Goal: Task Accomplishment & Management: Complete application form

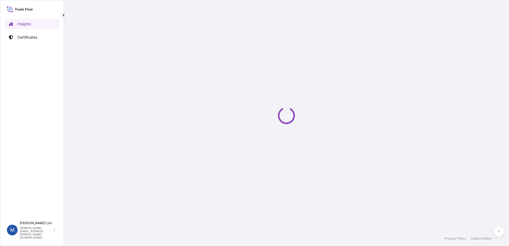
select select "2025"
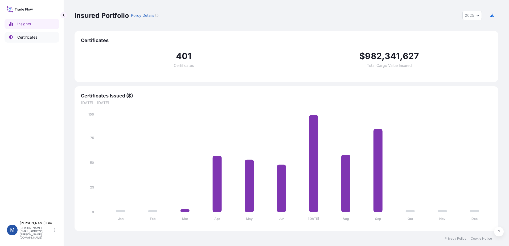
click at [27, 36] on p "Certificates" at bounding box center [27, 37] width 20 height 5
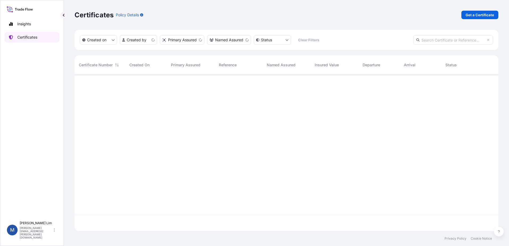
scroll to position [155, 419]
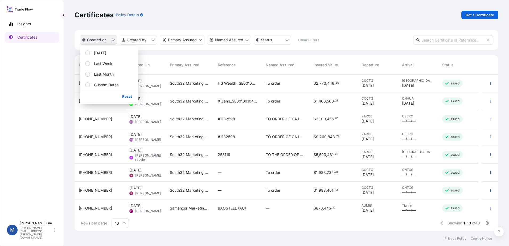
click at [114, 39] on icon "createdOn Filter options" at bounding box center [112, 39] width 3 height 3
click at [156, 40] on html "Insights Certificates M [PERSON_NAME] [PERSON_NAME][EMAIL_ADDRESS][PERSON_NAME]…" at bounding box center [254, 123] width 509 height 246
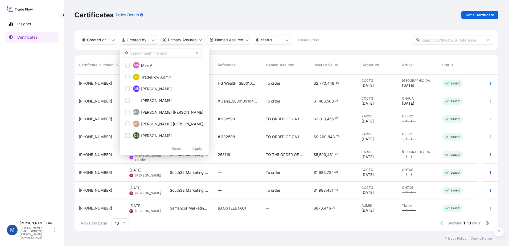
click at [149, 53] on input "text" at bounding box center [162, 53] width 80 height 10
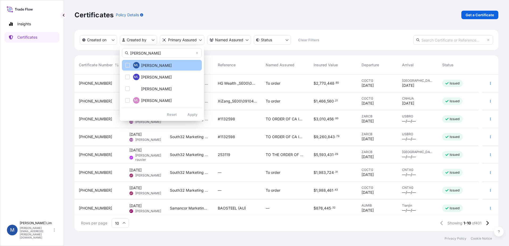
type input "[PERSON_NAME]"
click at [152, 65] on span "[PERSON_NAME]" at bounding box center [156, 65] width 31 height 5
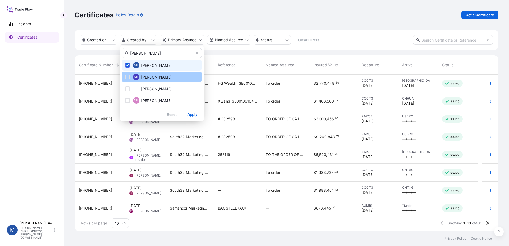
click at [146, 75] on span "[PERSON_NAME]" at bounding box center [156, 76] width 31 height 5
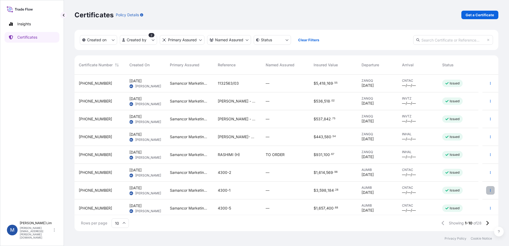
click at [490, 190] on icon "button" at bounding box center [490, 190] width 1 height 3
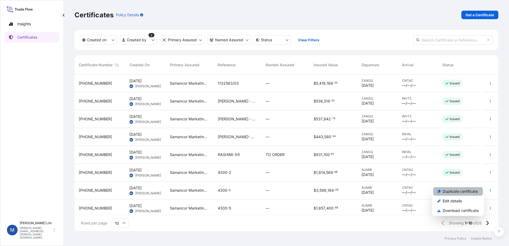
click at [464, 193] on p "Duplicate certificate" at bounding box center [459, 191] width 35 height 5
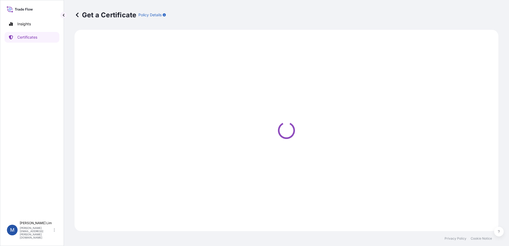
select select "Sea"
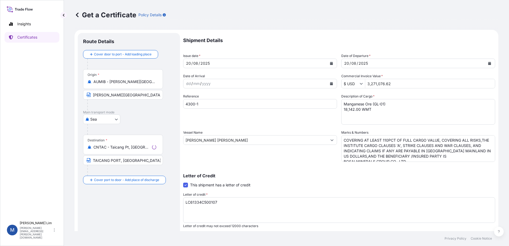
select select "31710"
click at [330, 65] on button "Calendar" at bounding box center [331, 63] width 9 height 9
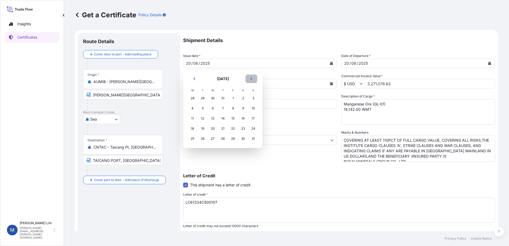
click at [251, 81] on button "Next" at bounding box center [251, 78] width 12 height 9
click at [199, 139] on div "30" at bounding box center [203, 139] width 10 height 10
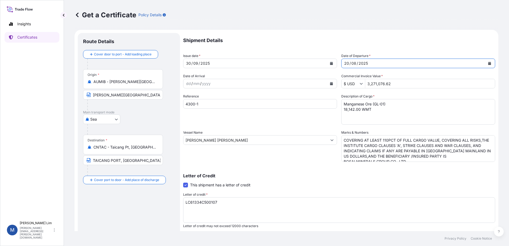
click at [389, 66] on div "[DATE]" at bounding box center [413, 64] width 144 height 10
click at [488, 64] on icon "Calendar" at bounding box center [489, 63] width 3 height 3
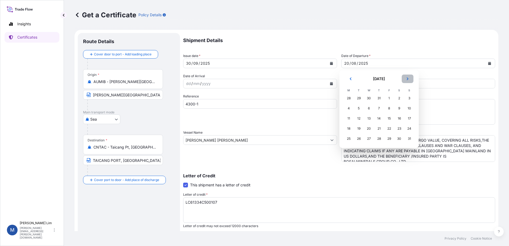
click at [407, 78] on icon "Next" at bounding box center [407, 78] width 2 height 3
click at [359, 138] on div "30" at bounding box center [359, 139] width 10 height 10
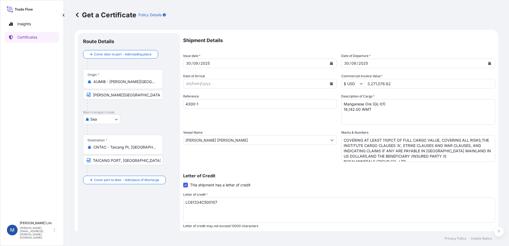
click at [392, 84] on input "3,271,076.62" at bounding box center [430, 84] width 130 height 10
drag, startPoint x: 393, startPoint y: 81, endPoint x: 350, endPoint y: 84, distance: 43.2
click at [350, 84] on div "$ USD 3,271,076.62" at bounding box center [418, 84] width 154 height 10
paste input "1,759,063.70"
type input "1,759,063.7"
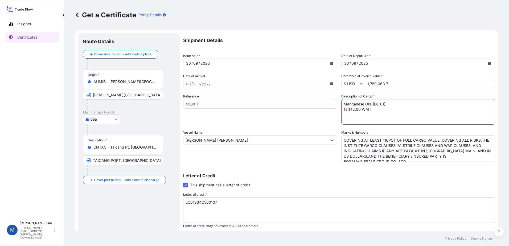
drag, startPoint x: 377, startPoint y: 104, endPoint x: 381, endPoint y: 104, distance: 4.3
click at [377, 104] on textarea "Manganese Ore (GL-01) 18,142.00 WMT" at bounding box center [418, 112] width 154 height 26
drag, startPoint x: 382, startPoint y: 104, endPoint x: 372, endPoint y: 104, distance: 9.8
click at [372, 104] on textarea "Manganese Ore (GL-01) 18,142.00 WMT" at bounding box center [418, 112] width 154 height 26
paste textarea "MF-02"
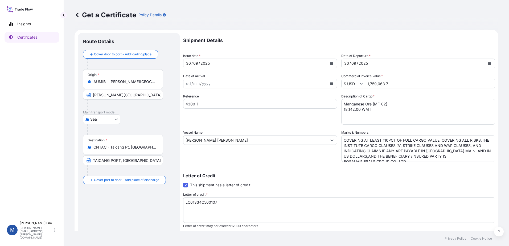
click at [353, 110] on textarea "Manganese Ore (GL-01) 18,142.00 WMT" at bounding box center [418, 112] width 154 height 26
drag, startPoint x: 358, startPoint y: 110, endPoint x: 344, endPoint y: 110, distance: 14.1
click at [344, 110] on textarea "Manganese Ore (GL-01) 18,142.00 WMT" at bounding box center [418, 112] width 154 height 26
paste textarea "0201.0"
type textarea "Manganese Ore (MF-02) 10201.000 WMT"
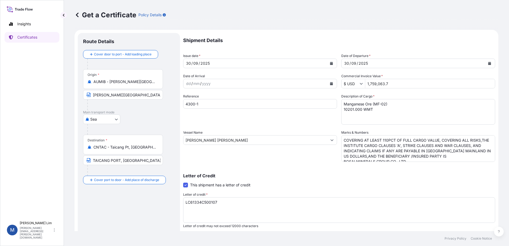
click at [199, 100] on input "4300-1" at bounding box center [260, 104] width 154 height 10
drag, startPoint x: 190, startPoint y: 104, endPoint x: 184, endPoint y: 105, distance: 6.7
click at [184, 105] on input "4300-1" at bounding box center [260, 104] width 154 height 10
paste input "18-4"
type input "4318-4"
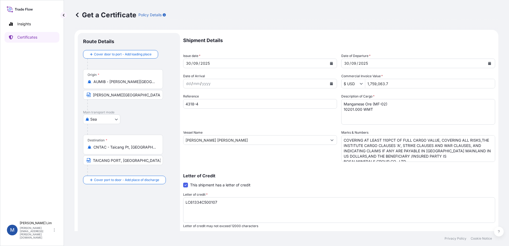
click at [222, 140] on input "[PERSON_NAME] [PERSON_NAME]" at bounding box center [255, 140] width 144 height 10
drag, startPoint x: 240, startPoint y: 139, endPoint x: 152, endPoint y: 139, distance: 87.8
click at [152, 139] on form "Route Details Cover door to port - Add loading place Place of loading Road / [G…" at bounding box center [285, 167] width 423 height 275
paste input "GRACE"
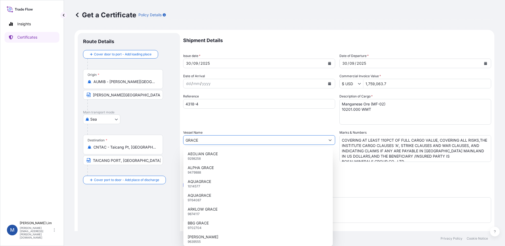
type input "GRACE"
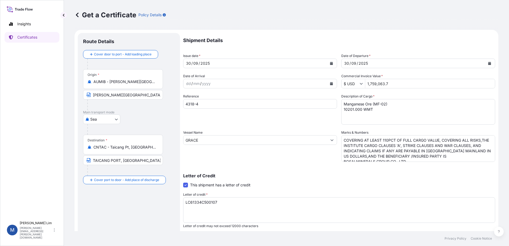
click at [214, 201] on textarea "LC61334C500107" at bounding box center [339, 210] width 312 height 26
drag, startPoint x: 230, startPoint y: 203, endPoint x: 159, endPoint y: 200, distance: 71.1
click at [159, 200] on form "Route Details Cover door to port - Add loading place Place of loading Road / [G…" at bounding box center [285, 167] width 423 height 275
paste textarea "03C500131"
type textarea "LC61303C500131"
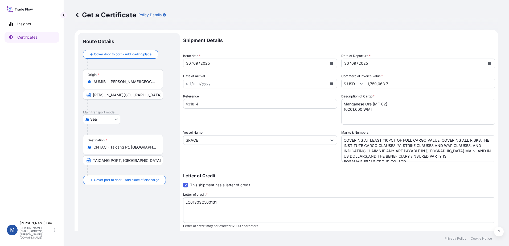
click at [160, 202] on div "Route Details Cover door to port - Add loading place Place of loading Road / [G…" at bounding box center [128, 167] width 91 height 258
click at [383, 121] on textarea "Manganese Ore (GL-01) 18,142.00 WMT" at bounding box center [418, 112] width 154 height 26
click at [408, 160] on textarea "COVERING AT LEAST 110PCT OF FULL CARGO VALUE, COVERING ALL RISKS,THE INSTITUTE …" at bounding box center [418, 148] width 154 height 27
drag, startPoint x: 389, startPoint y: 159, endPoint x: 320, endPoint y: 122, distance: 78.0
click at [322, 117] on div "Shipment Details Issue date * [DATE] Date of Departure * [DATE] Date of Arrival…" at bounding box center [339, 159] width 312 height 253
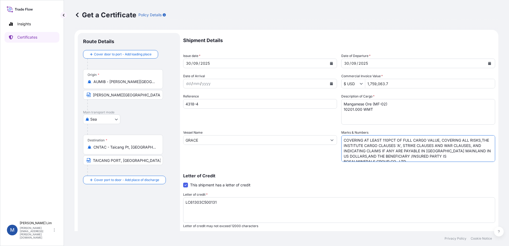
paste textarea "AT LEAST 110 PCT OF FULL CARGO VALUE,COVERING THE INSTITUTE CARGO CLAUSES 'A', …"
drag, startPoint x: 360, startPoint y: 138, endPoint x: 369, endPoint y: 139, distance: 9.4
click at [361, 138] on textarea "COVERING AT LEAST 110PCT OF FULL CARGO VALUE, COVERING ALL RISKS,THE INSTITUTE …" at bounding box center [418, 148] width 154 height 27
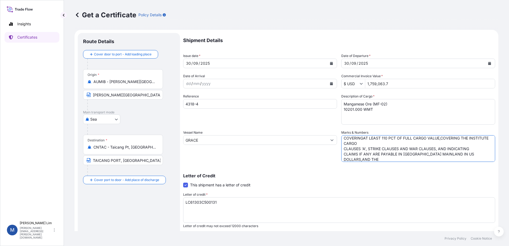
scroll to position [0, 0]
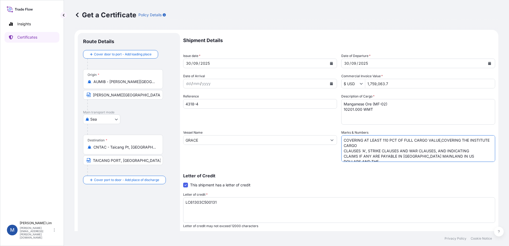
click at [383, 145] on textarea "COVERING AT LEAST 110PCT OF FULL CARGO VALUE, COVERING ALL RISKS,THE INSTITUTE …" at bounding box center [418, 148] width 154 height 27
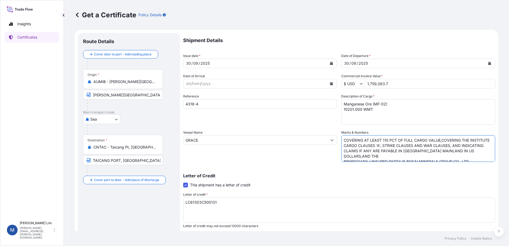
click at [371, 152] on textarea "COVERING AT LEAST 110PCT OF FULL CARGO VALUE, COVERING ALL RISKS,THE INSTITUTE …" at bounding box center [418, 148] width 154 height 27
click at [378, 158] on textarea "COVERING AT LEAST 110PCT OF FULL CARGO VALUE, COVERING ALL RISKS,THE INSTITUTE …" at bounding box center [418, 148] width 154 height 27
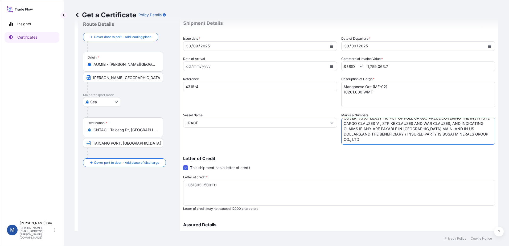
scroll to position [27, 0]
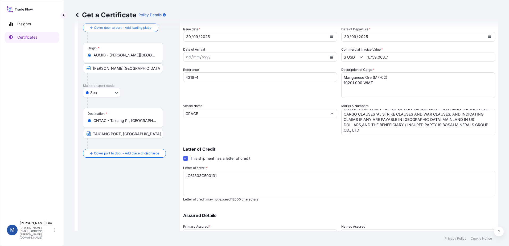
click at [440, 124] on textarea "COVERING AT LEAST 110PCT OF FULL CARGO VALUE, COVERING ALL RISKS,THE INSTITUTE …" at bounding box center [418, 122] width 154 height 27
click at [410, 130] on textarea "COVERING AT LEAST 110PCT OF FULL CARGO VALUE, COVERING ALL RISKS,THE INSTITUTE …" at bounding box center [418, 122] width 154 height 27
paste textarea "[STREET_ADDRESS] [STREET_ADDRESS][PERSON_NAME] [GEOGRAPHIC_DATA]."
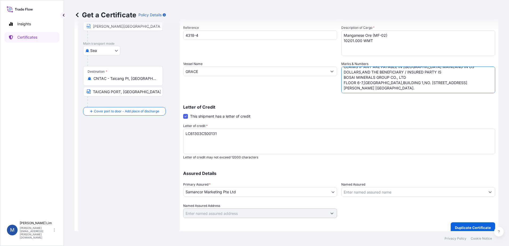
scroll to position [74, 0]
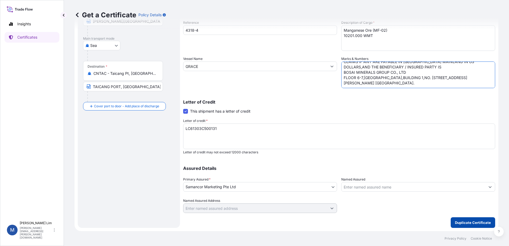
type textarea "COVERING AT LEAST 110 PCT OF FULL CARGO VALUE,COVERING THE INSTITUTE CARGO CLAU…"
click at [474, 223] on p "Duplicate Certificate" at bounding box center [473, 222] width 36 height 5
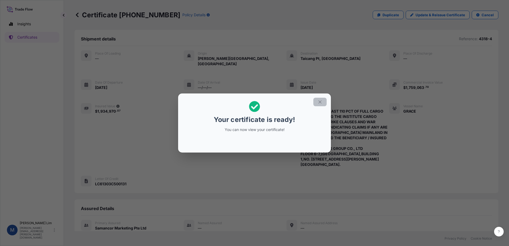
click at [320, 100] on icon "button" at bounding box center [319, 101] width 5 height 5
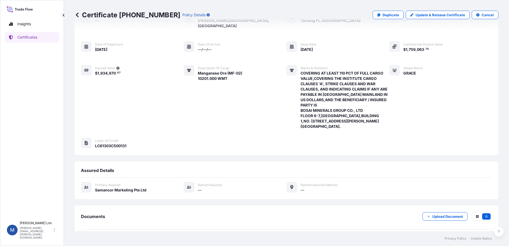
scroll to position [73, 0]
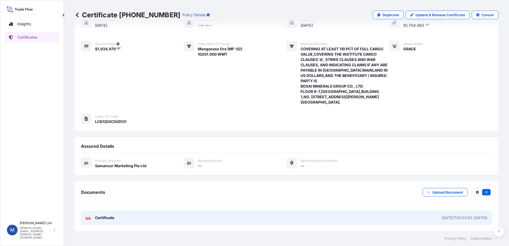
click at [118, 214] on link "PDF Certificate [DATE]T05:03:52.388706" at bounding box center [286, 218] width 411 height 14
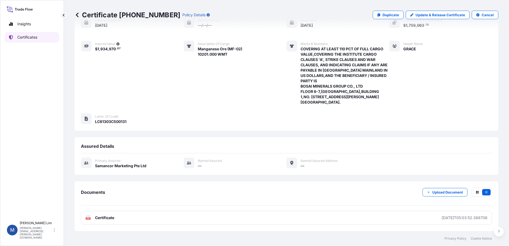
click at [30, 40] on link "Certificates" at bounding box center [32, 37] width 55 height 11
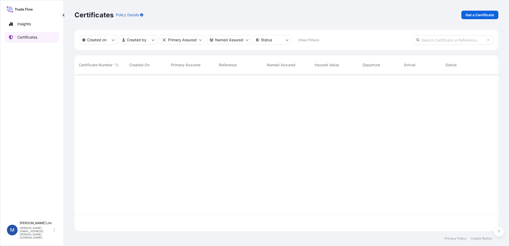
scroll to position [155, 419]
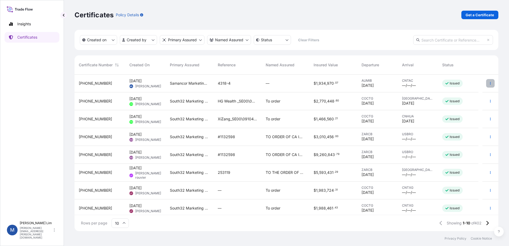
click at [488, 83] on icon "button" at bounding box center [489, 83] width 3 height 3
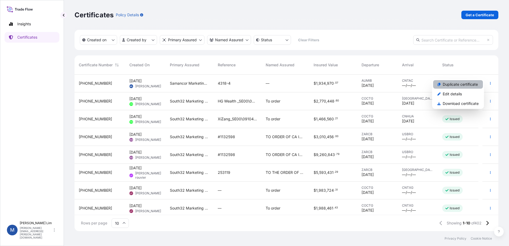
click at [457, 82] on p "Duplicate certificate" at bounding box center [459, 84] width 35 height 5
select select "Sea"
select select "31710"
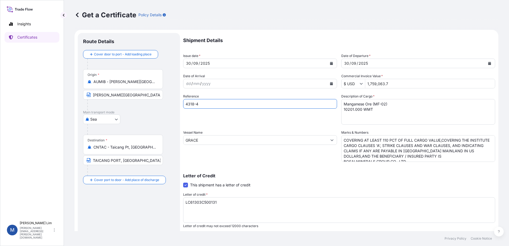
click at [213, 100] on input "4318-4" at bounding box center [260, 104] width 154 height 10
type input "4318-5"
drag, startPoint x: 400, startPoint y: 87, endPoint x: 392, endPoint y: 86, distance: 8.6
click at [400, 87] on input "1,759,063.7" at bounding box center [430, 84] width 130 height 10
drag, startPoint x: 392, startPoint y: 85, endPoint x: 354, endPoint y: 85, distance: 37.5
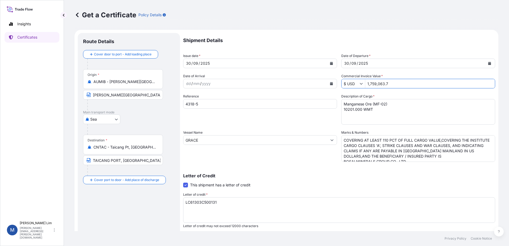
click at [354, 85] on div "$ USD 1,759,063.7" at bounding box center [418, 84] width 154 height 10
paste input "528,205.09"
type input "1,528,205.09"
click at [377, 104] on textarea "Manganese Ore (MF-02) 10201.000 WMT" at bounding box center [418, 112] width 154 height 26
click at [352, 110] on textarea "Manganese Ore (MF-02) 10201.000 WMT" at bounding box center [418, 112] width 154 height 26
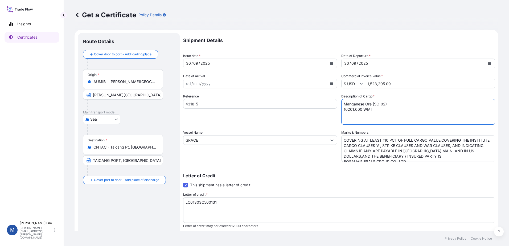
drag, startPoint x: 359, startPoint y: 109, endPoint x: 341, endPoint y: 109, distance: 17.8
click at [341, 109] on textarea "Manganese Ore (MF-02) 10201.000 WMT" at bounding box center [418, 112] width 154 height 26
paste textarea "9569"
type textarea "Manganese Ore (SC-02) 9569.000 WMT"
click at [230, 206] on textarea "LC61303C500131" at bounding box center [339, 210] width 312 height 26
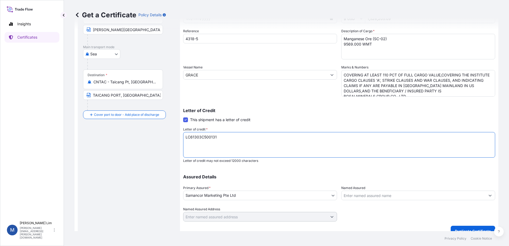
scroll to position [74, 0]
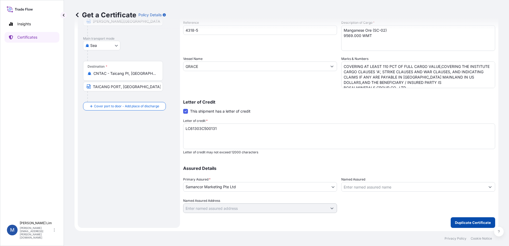
click at [477, 223] on p "Duplicate Certificate" at bounding box center [473, 222] width 36 height 5
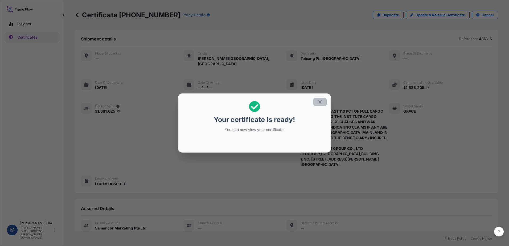
click at [321, 99] on icon "button" at bounding box center [319, 101] width 5 height 5
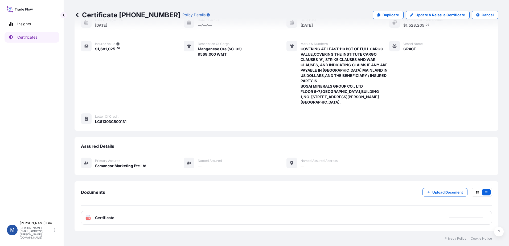
scroll to position [73, 0]
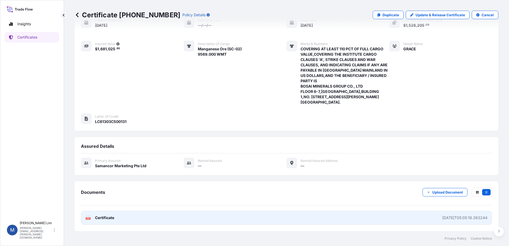
click at [135, 220] on link "PDF Certificate [DATE]T05:05:18.383244" at bounding box center [286, 218] width 411 height 14
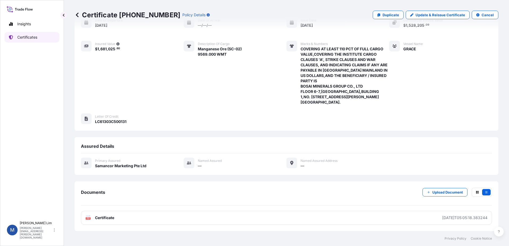
click at [31, 38] on p "Certificates" at bounding box center [27, 37] width 20 height 5
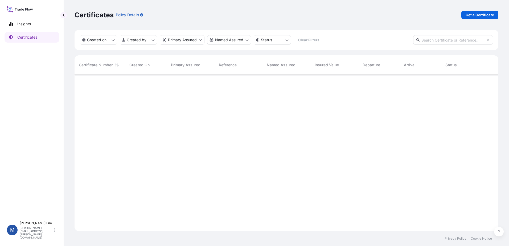
scroll to position [155, 419]
